Goal: Use online tool/utility: Utilize a website feature to perform a specific function

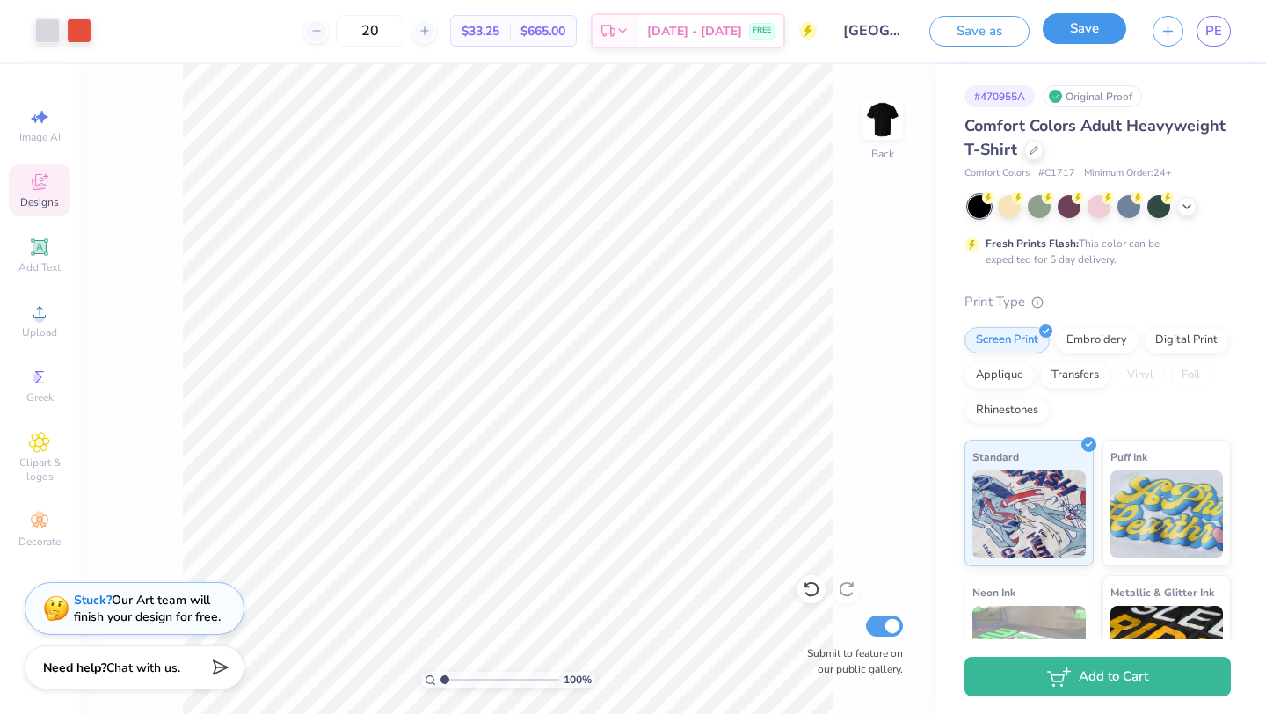
click at [1100, 28] on button "Save" at bounding box center [1085, 28] width 84 height 31
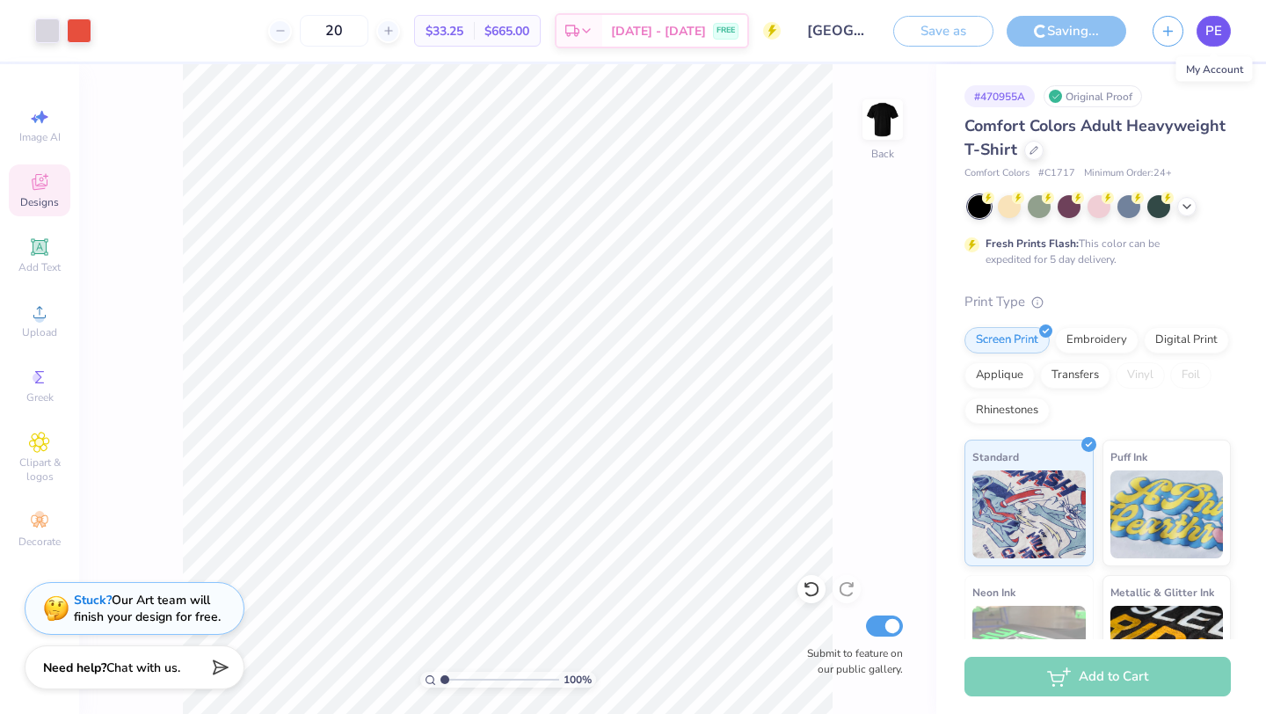
click at [1221, 33] on span "PE" at bounding box center [1214, 31] width 17 height 20
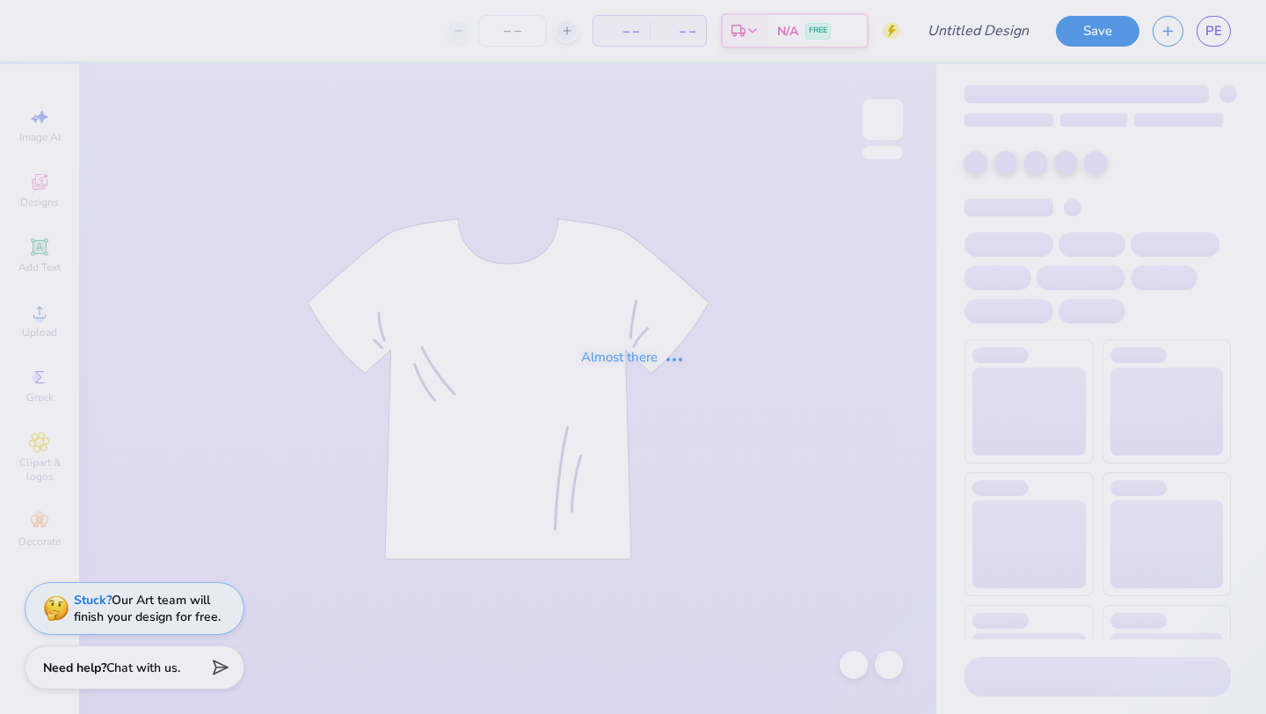
type input "DSP"
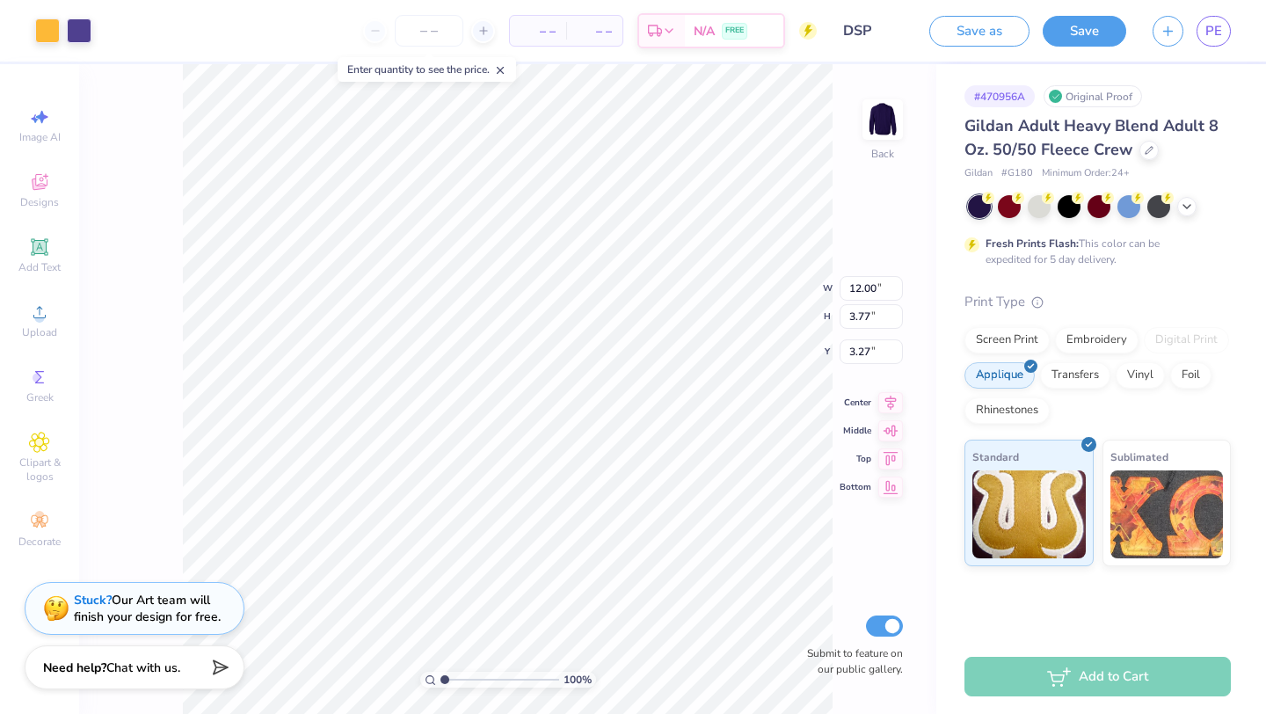
type input "3.26"
click at [443, 27] on input "number" at bounding box center [429, 31] width 69 height 32
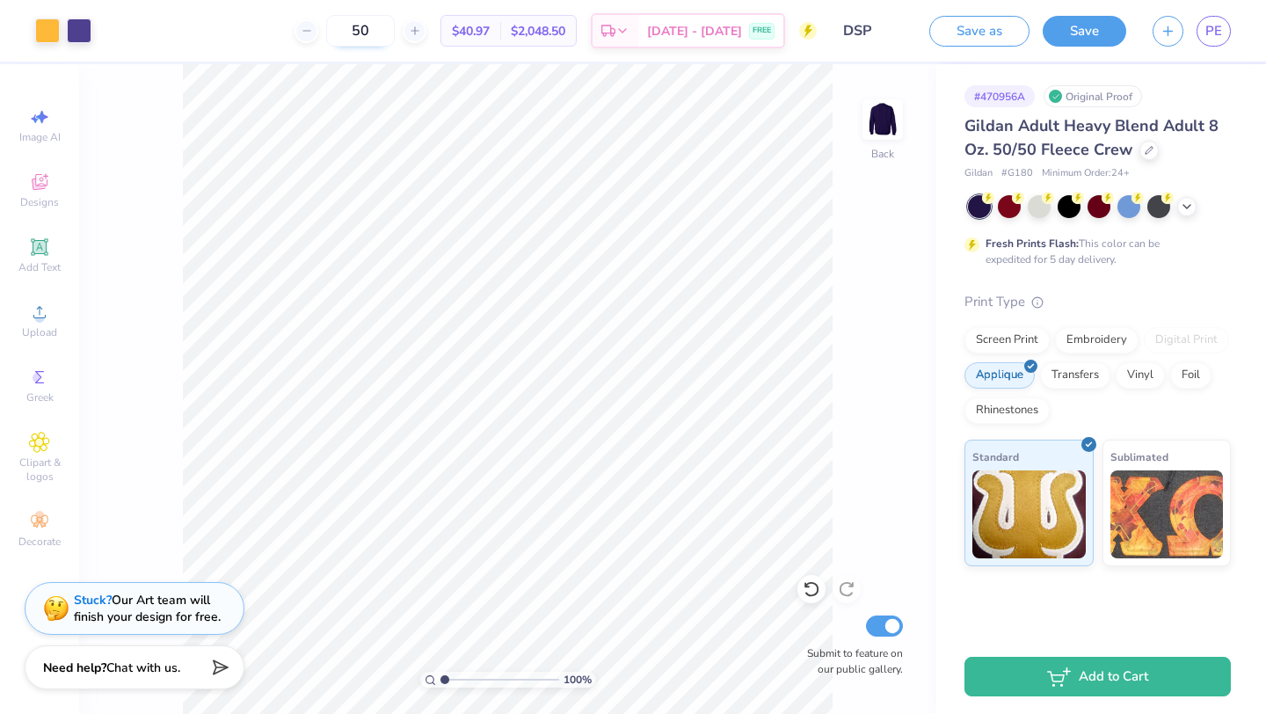
type input "50"
click at [1222, 30] on link "PE" at bounding box center [1214, 31] width 34 height 31
